Goal: Transaction & Acquisition: Purchase product/service

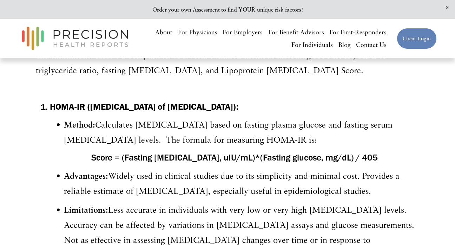
scroll to position [351, 0]
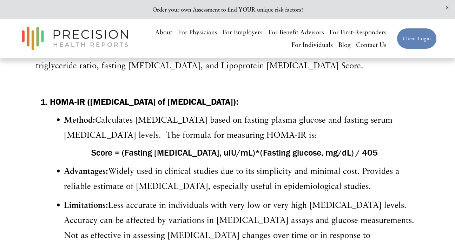
click at [280, 152] on h4 "Score = (Fasting insulin, uIU/mL)*(Fasting glucose, mg/dL) / 405" at bounding box center [234, 153] width 369 height 12
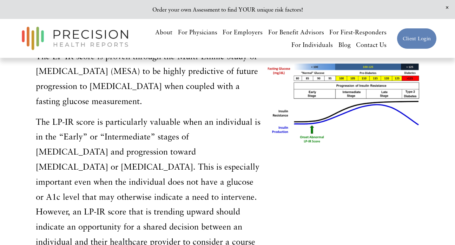
scroll to position [1297, 0]
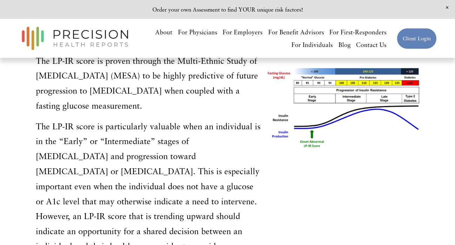
click at [205, 170] on p "The LP-IR score is particularly valuable when an individual is in the “Early” o…" at bounding box center [148, 194] width 225 height 150
click at [188, 180] on p "The LP-IR score is particularly valuable when an individual is in the “Early” o…" at bounding box center [148, 194] width 225 height 150
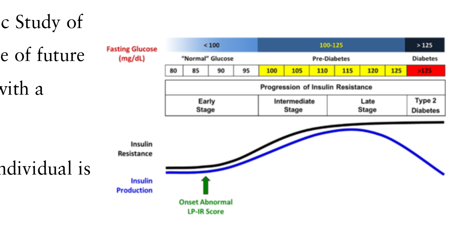
scroll to position [1213, 0]
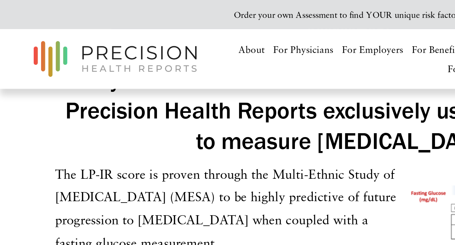
scroll to position [1244, 0]
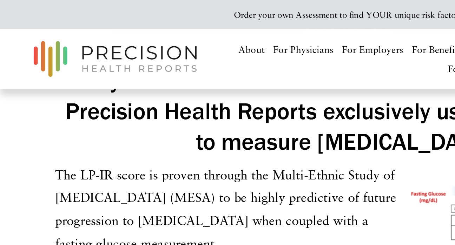
click at [126, 106] on p "The LP-IR score is proven through the Multi-Ethnic Study of Atherosclerosis (ME…" at bounding box center [148, 136] width 225 height 60
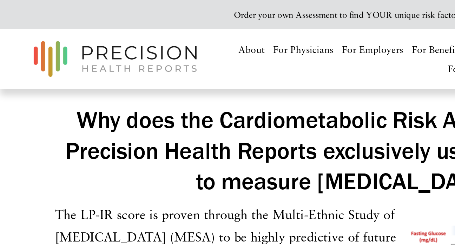
scroll to position [1212, 0]
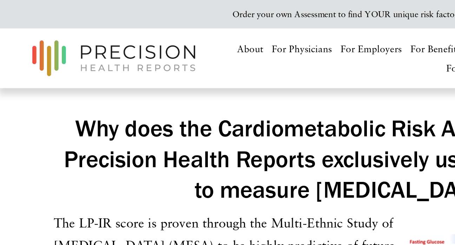
click at [115, 138] on p "The LP-IR score is proven through the Multi-Ethnic Study of Atherosclerosis (ME…" at bounding box center [148, 168] width 225 height 60
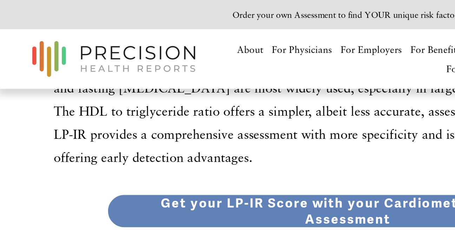
scroll to position [1059, 0]
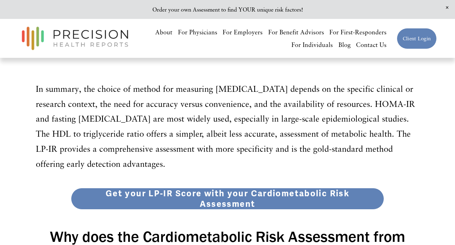
click at [236, 188] on link "Get your LP-IR Score with your Cardiometabolic Risk Assessment" at bounding box center [227, 199] width 313 height 22
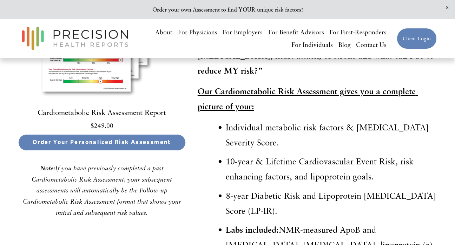
scroll to position [1672, 0]
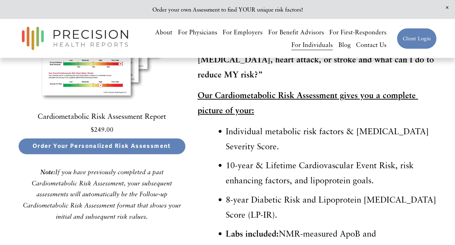
drag, startPoint x: 283, startPoint y: 197, endPoint x: 226, endPoint y: 187, distance: 57.2
click at [226, 192] on p "8-year Diabetic Risk and Lipoprotein Insulin Resistance Score (LP-IR)." at bounding box center [331, 207] width 211 height 30
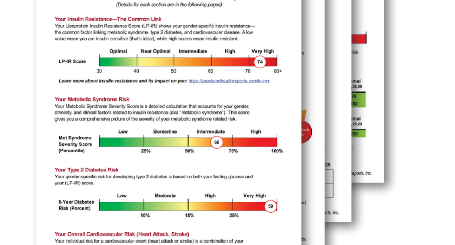
scroll to position [1506, 0]
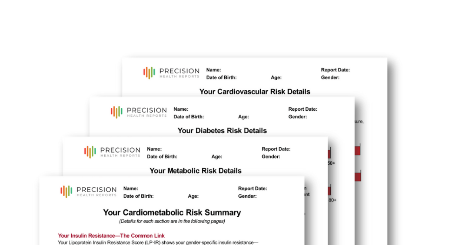
click at [59, 103] on img at bounding box center [101, 186] width 167 height 167
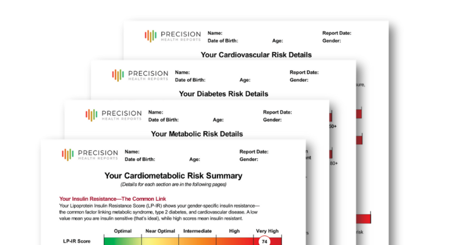
click at [142, 165] on img at bounding box center [101, 248] width 167 height 167
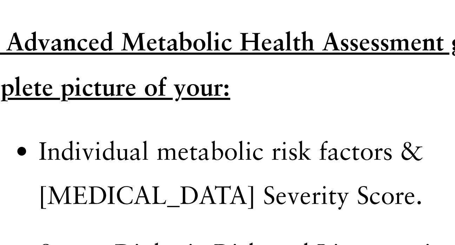
scroll to position [2090, 0]
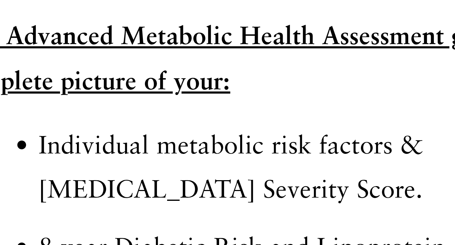
drag, startPoint x: 101, startPoint y: 60, endPoint x: 13, endPoint y: 46, distance: 88.8
copy p "8-year Diabetic Risk and Lipoprotein Insulin Resistance Score (LP-IR)"
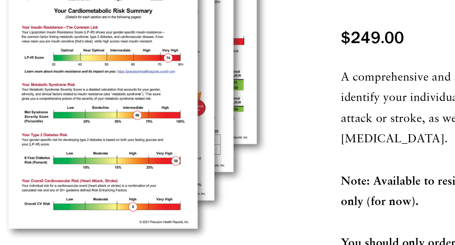
scroll to position [60, 0]
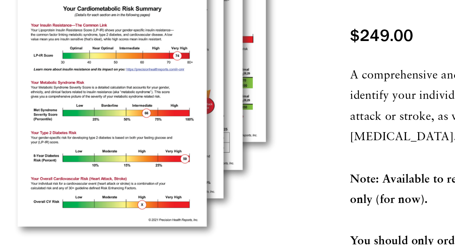
click at [78, 80] on div "Image 1 of" at bounding box center [132, 149] width 191 height 191
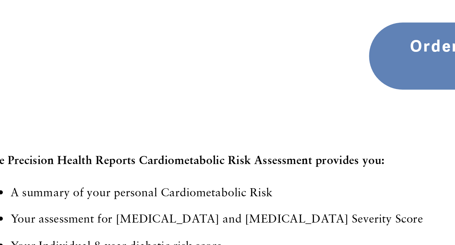
scroll to position [241, 0]
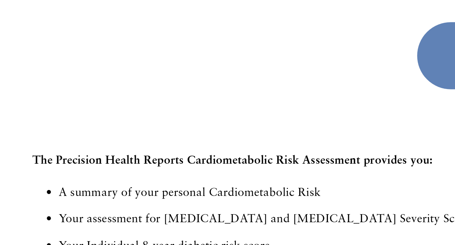
click at [94, 211] on p "A summary of your personal Cardiometabolic Risk" at bounding box center [235, 216] width 368 height 11
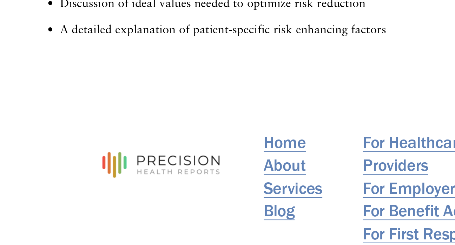
scroll to position [471, 0]
